Goal: Find specific page/section: Find specific page/section

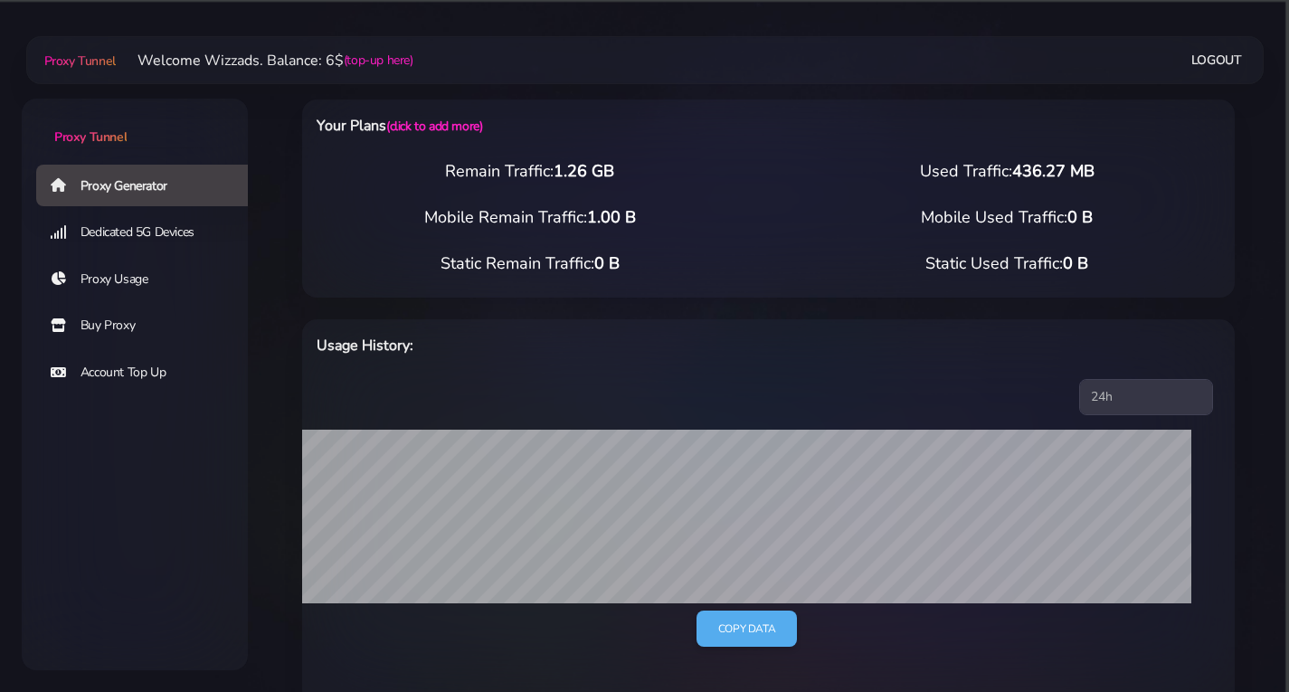
drag, startPoint x: 165, startPoint y: 238, endPoint x: 154, endPoint y: 243, distance: 11.8
click at [165, 238] on link "Dedicated 5G Devices" at bounding box center [149, 233] width 226 height 42
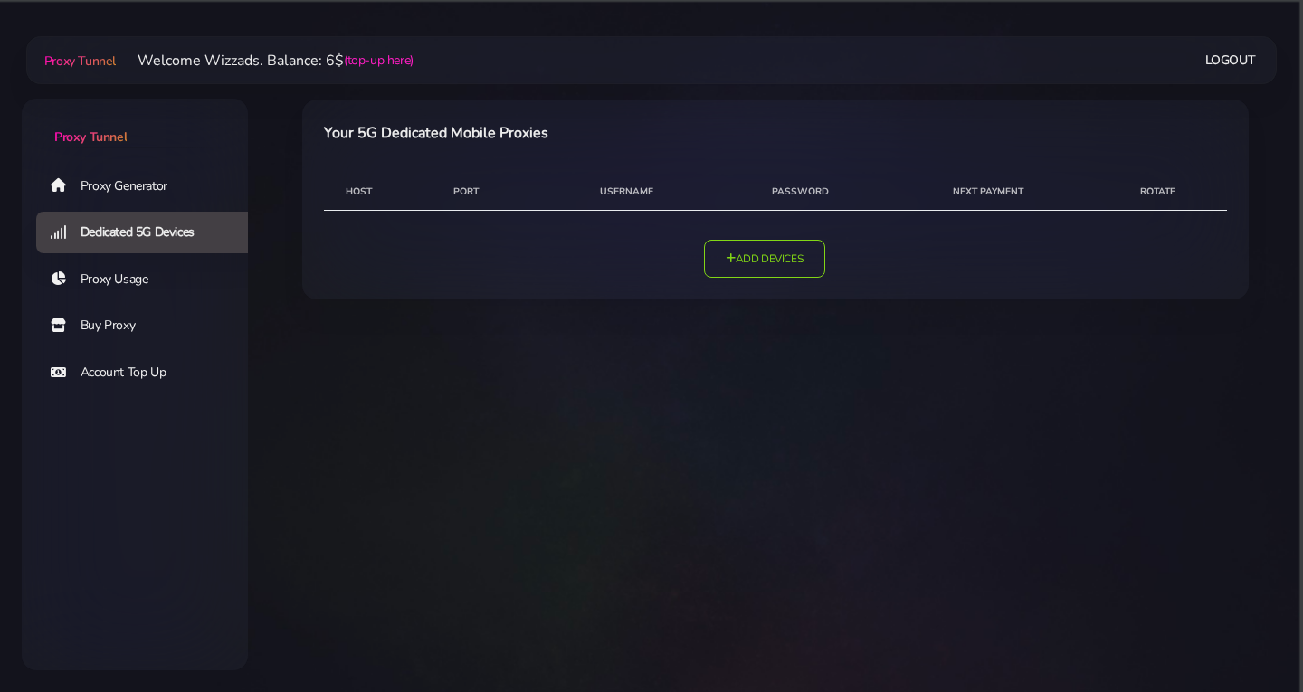
click at [660, 321] on html "Proxy Tunnel Proxy Generator Dedicated 5G Devices Proxy Usage Buy Proxy Account…" at bounding box center [651, 160] width 1303 height 321
drag, startPoint x: 1146, startPoint y: 379, endPoint x: 1117, endPoint y: 332, distance: 55.3
click at [1146, 321] on html "Proxy Tunnel Proxy Generator Dedicated 5G Devices Proxy Usage Buy Proxy Account…" at bounding box center [651, 160] width 1303 height 321
